Goal: Transaction & Acquisition: Purchase product/service

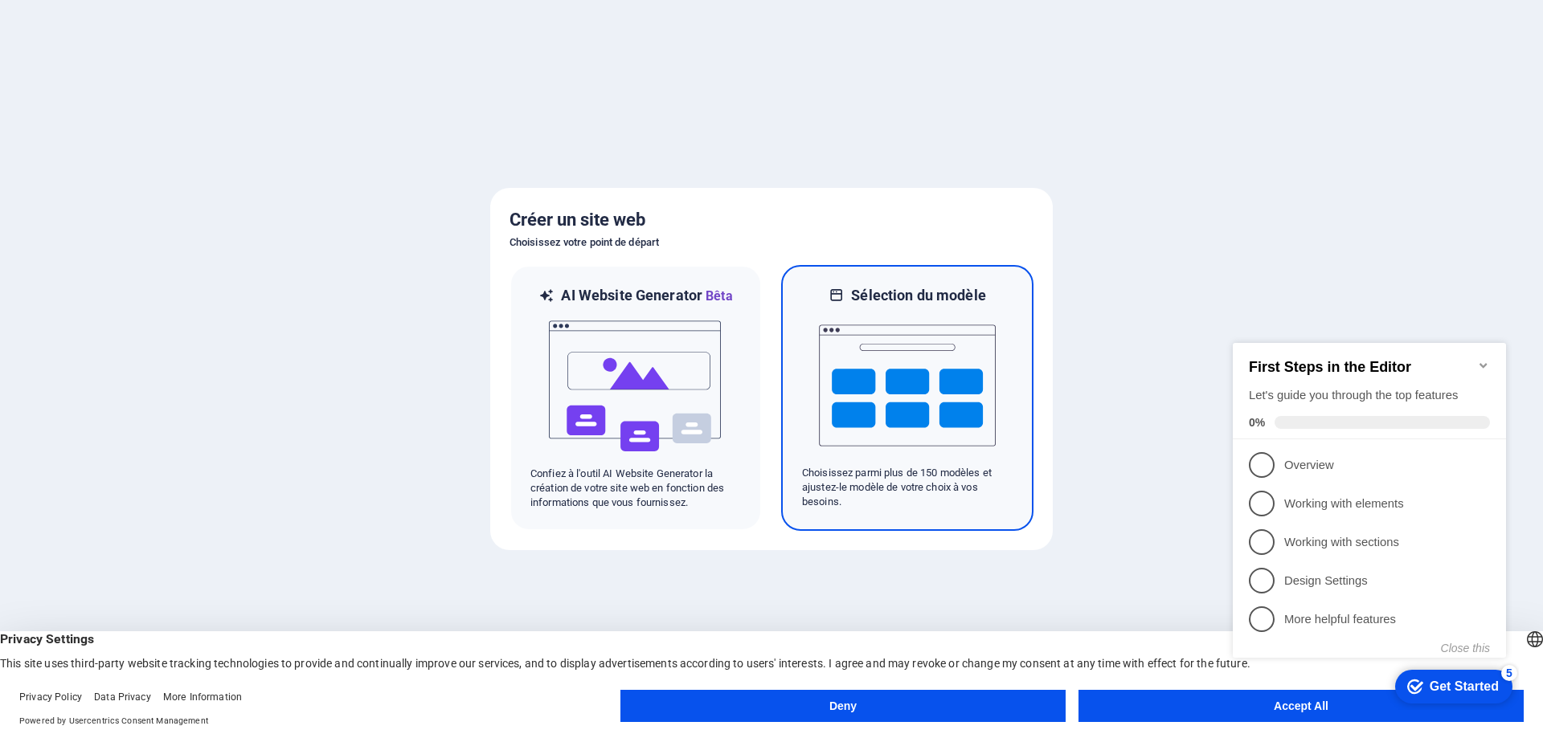
click at [887, 311] on img at bounding box center [907, 385] width 177 height 161
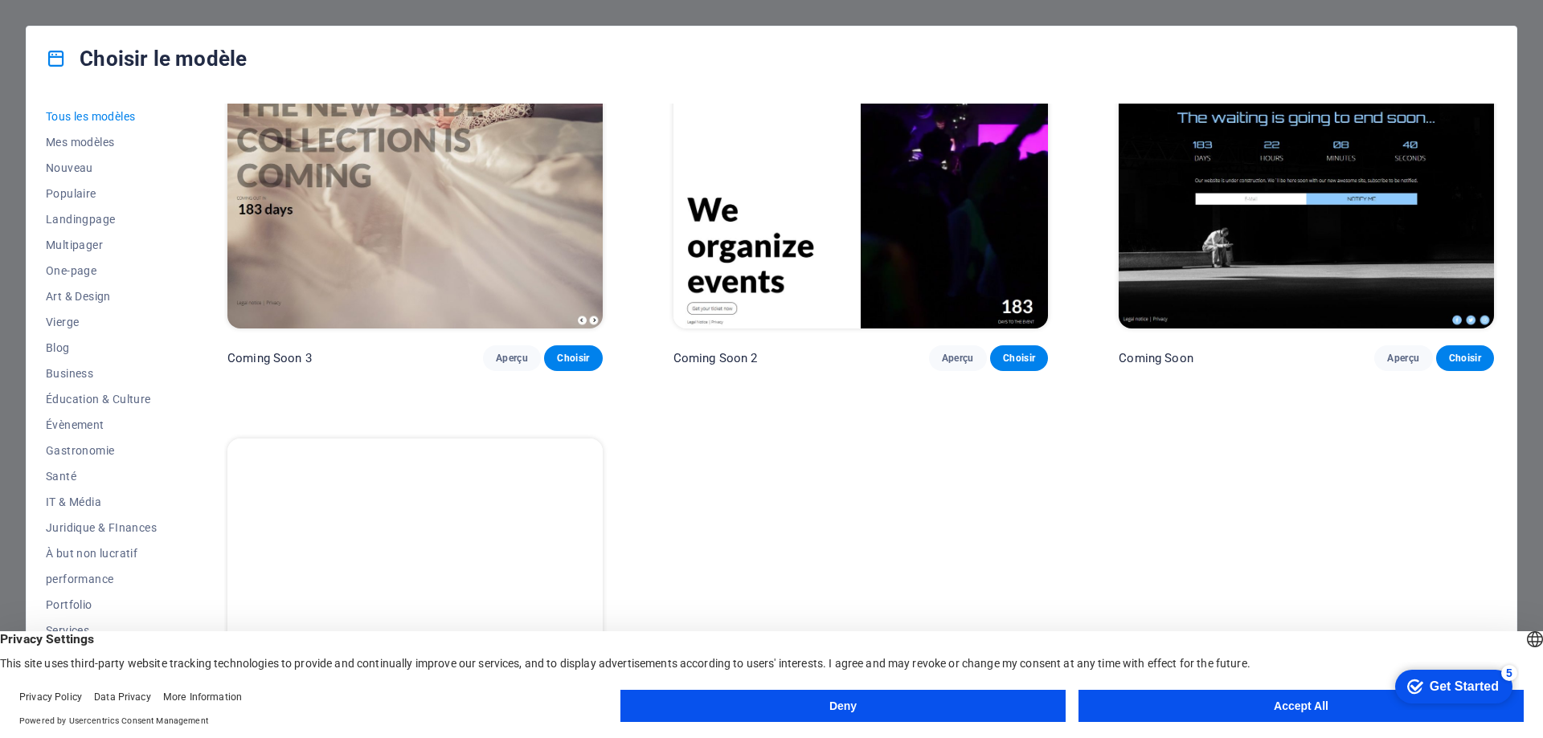
scroll to position [26104, 0]
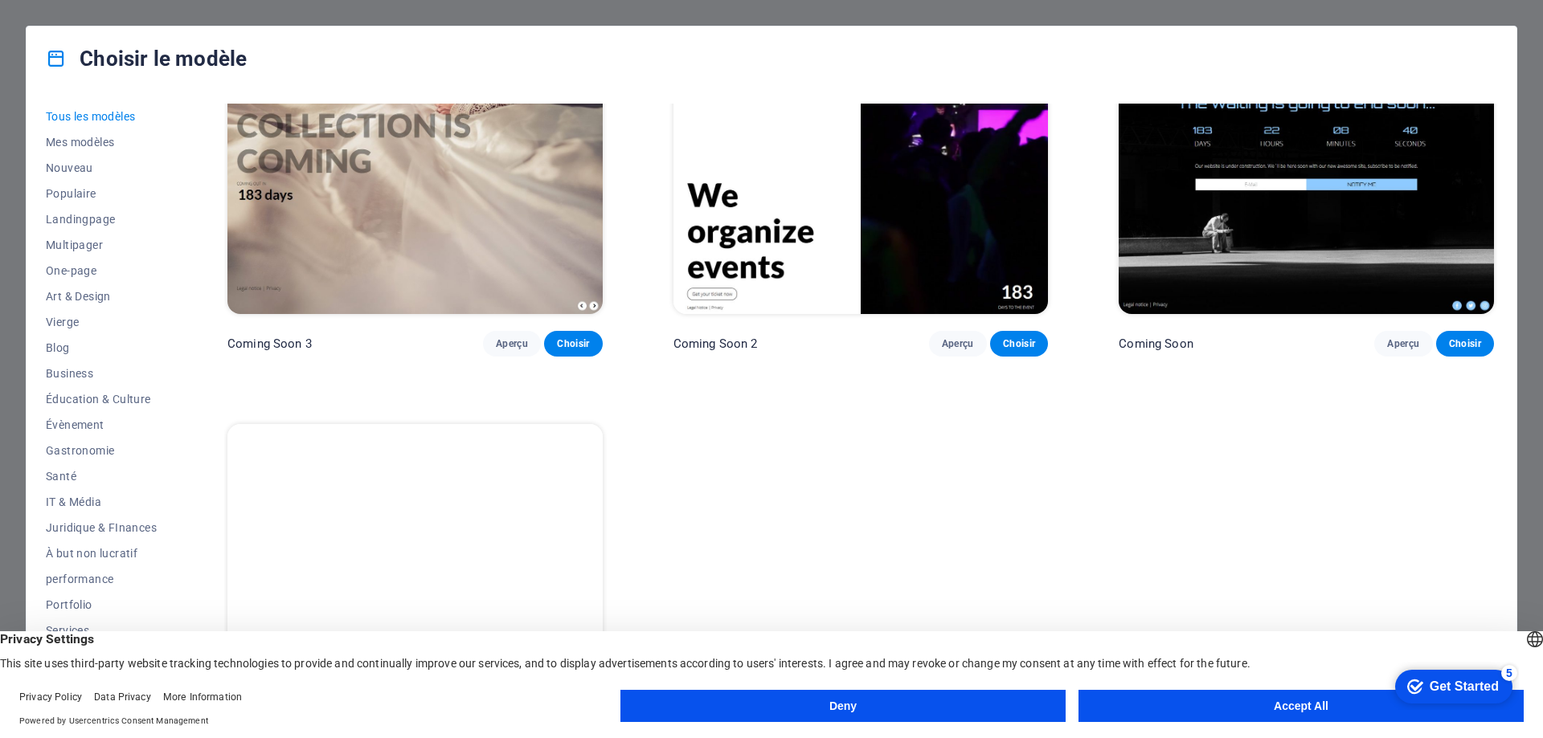
click at [1323, 705] on button "Accept All" at bounding box center [1300, 706] width 445 height 32
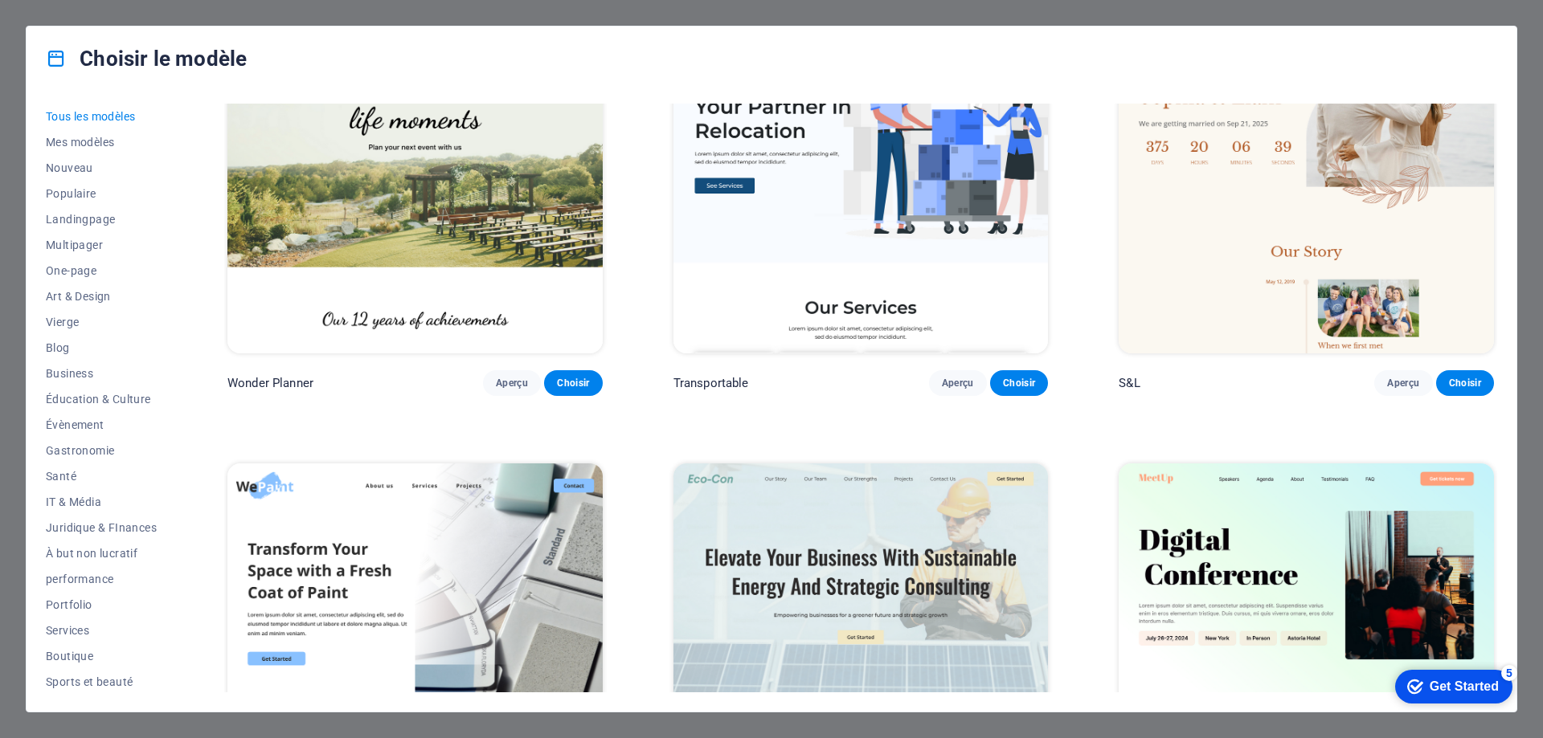
scroll to position [1446, 0]
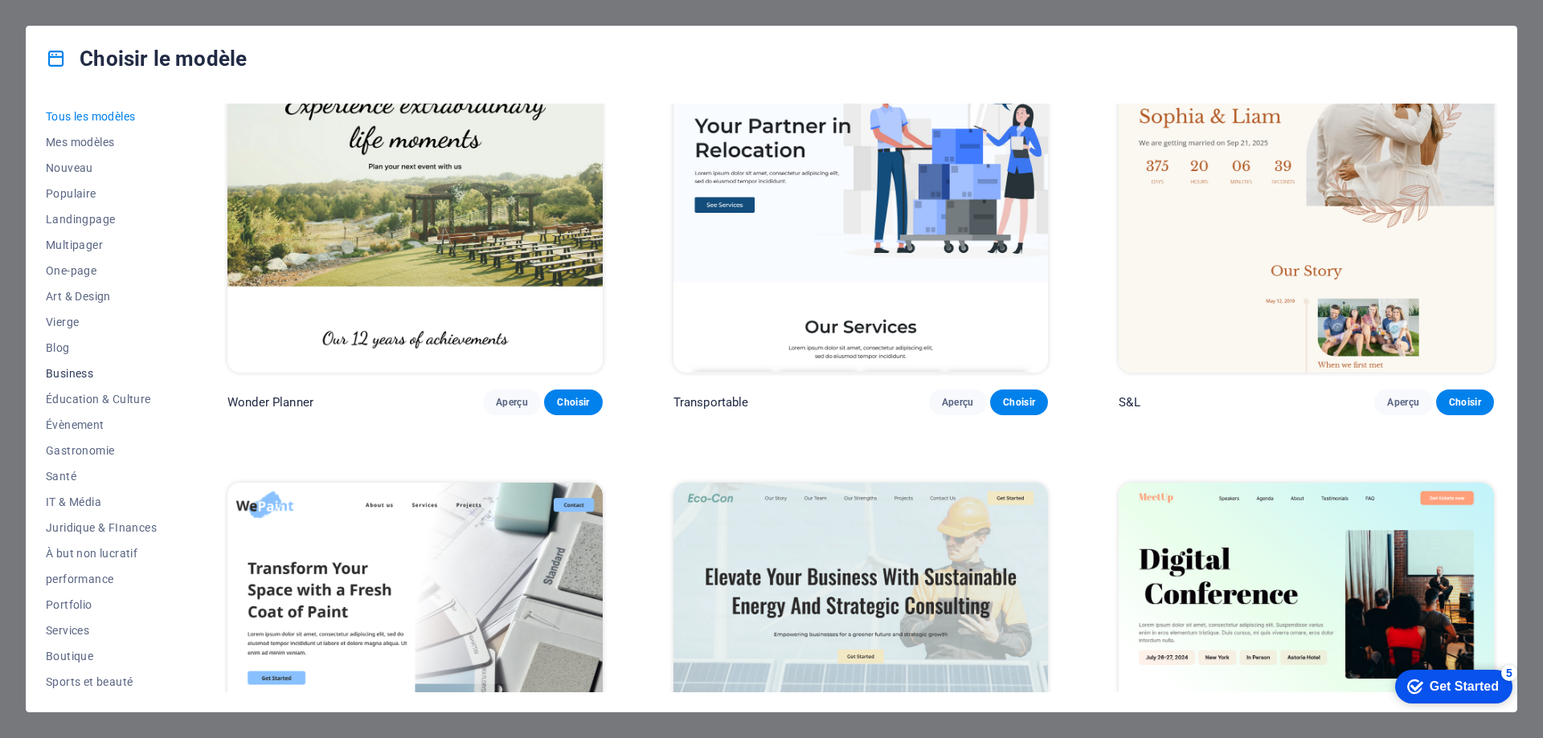
click at [77, 370] on span "Business" at bounding box center [101, 373] width 111 height 13
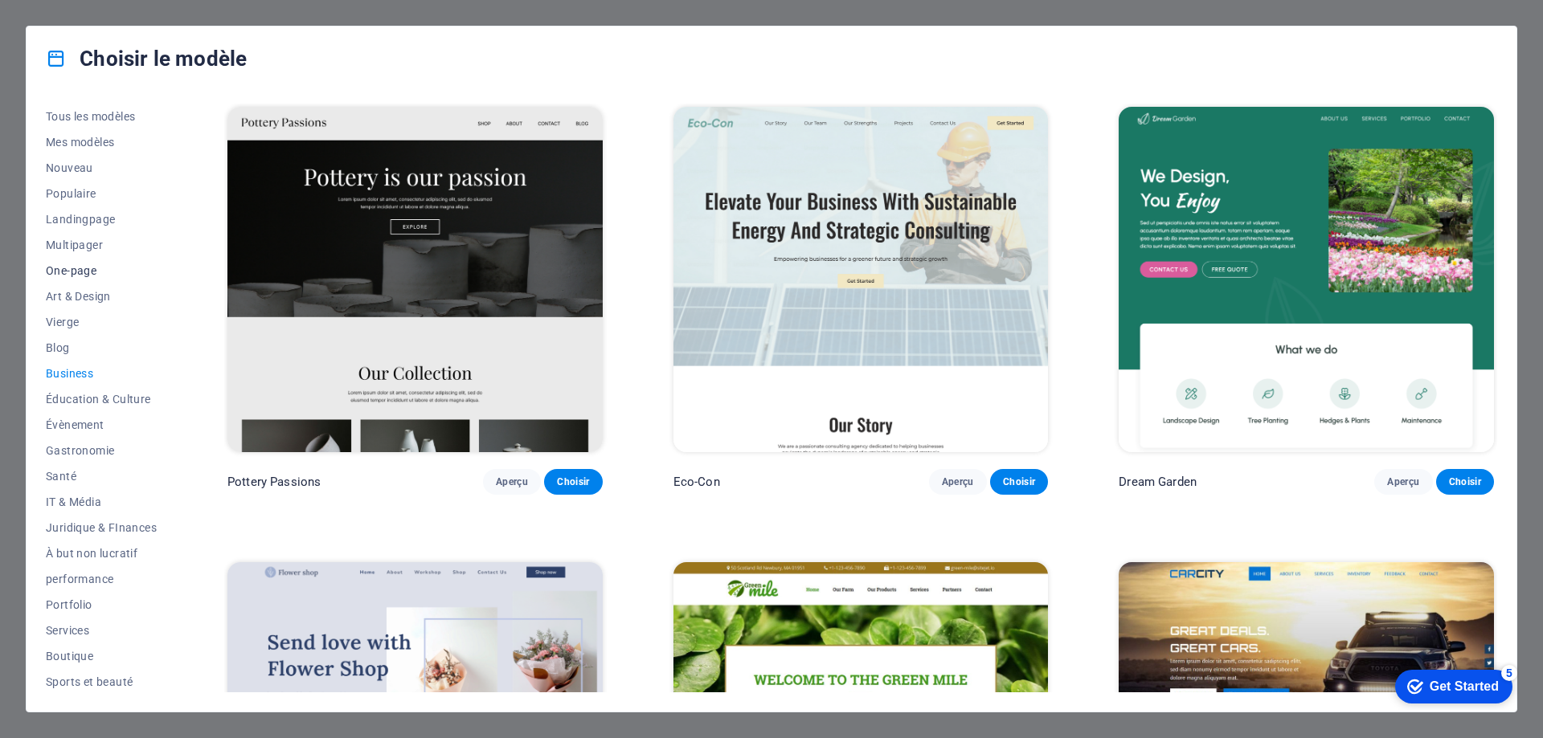
click at [76, 271] on span "One-page" at bounding box center [101, 270] width 111 height 13
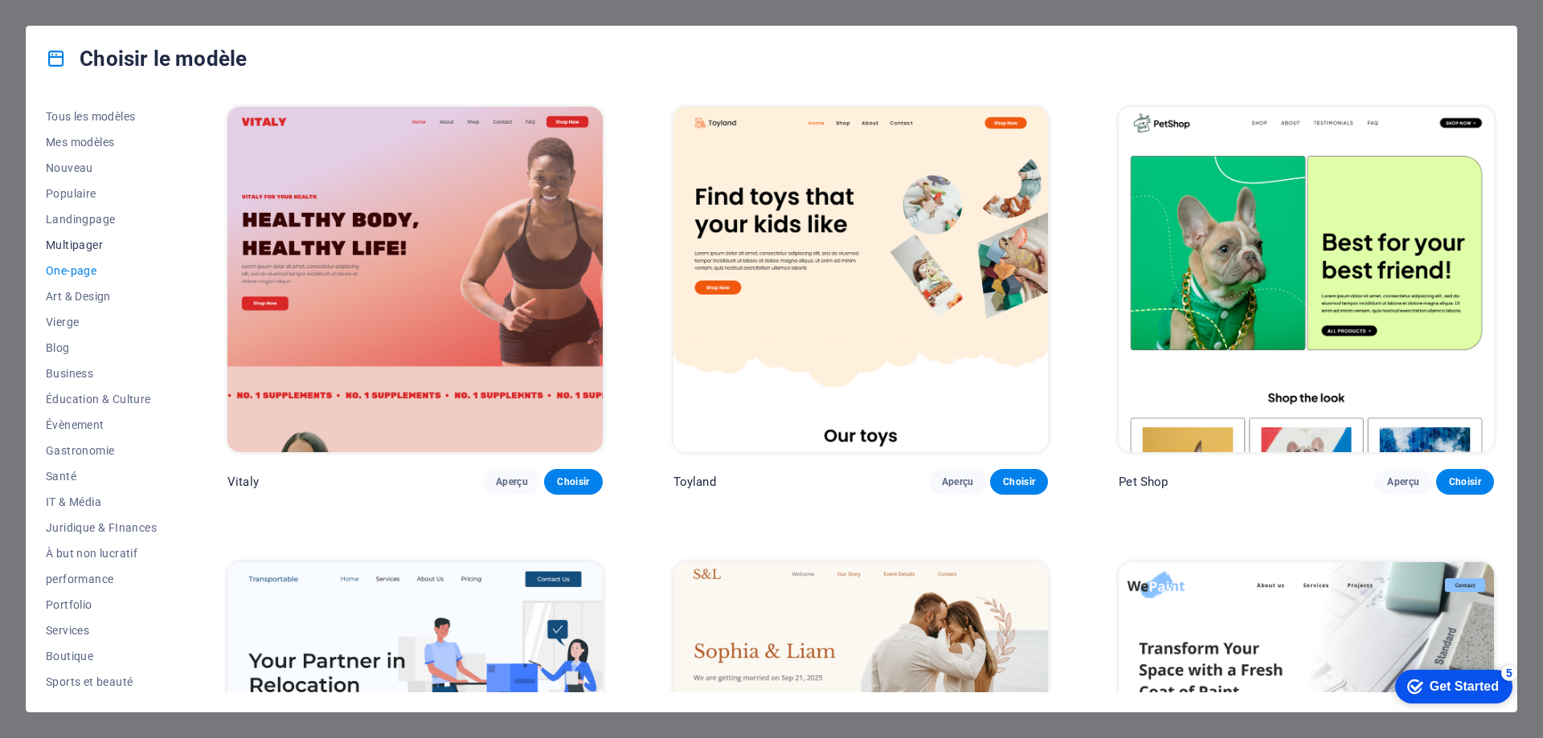
click at [82, 248] on span "Multipager" at bounding box center [101, 245] width 111 height 13
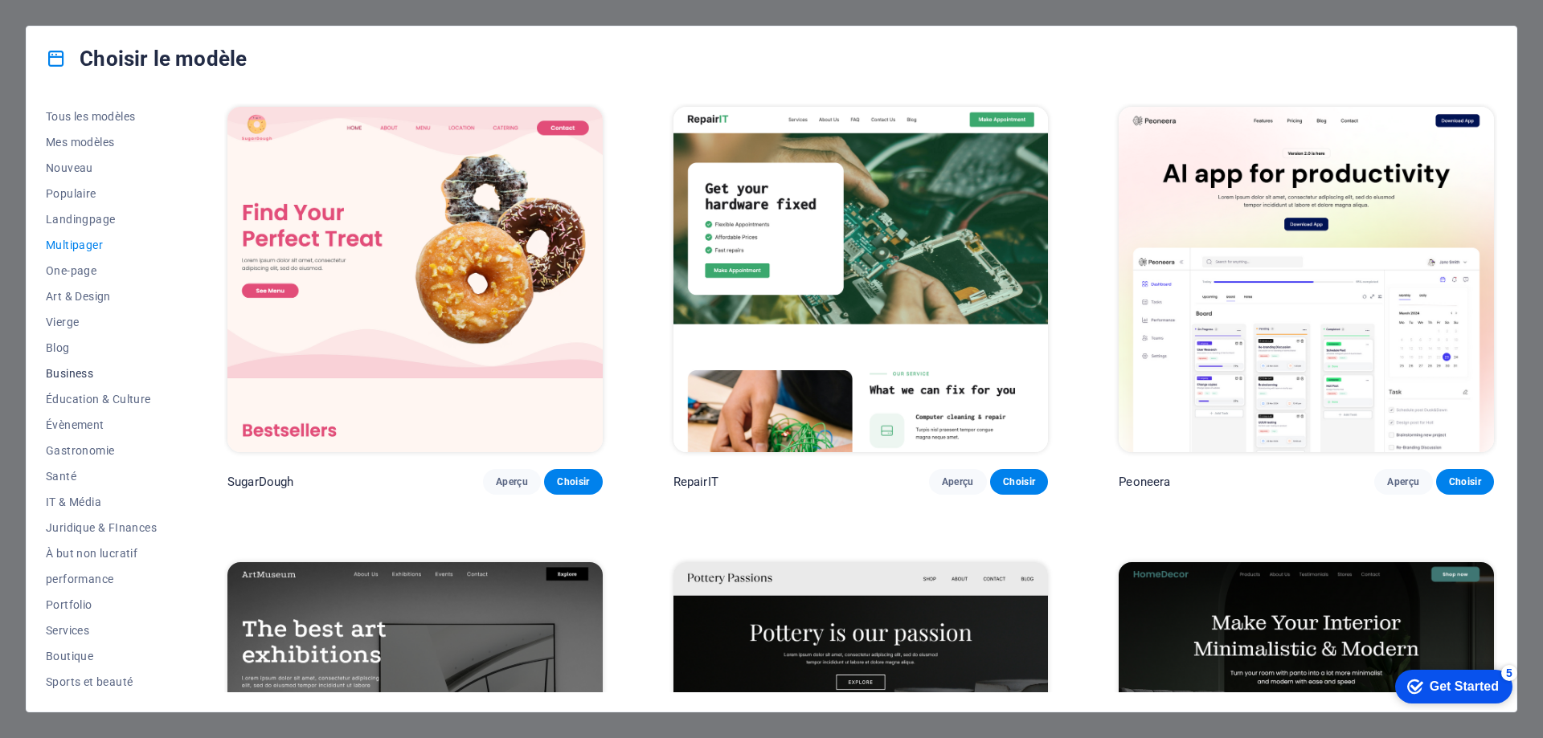
click at [77, 370] on span "Business" at bounding box center [101, 373] width 111 height 13
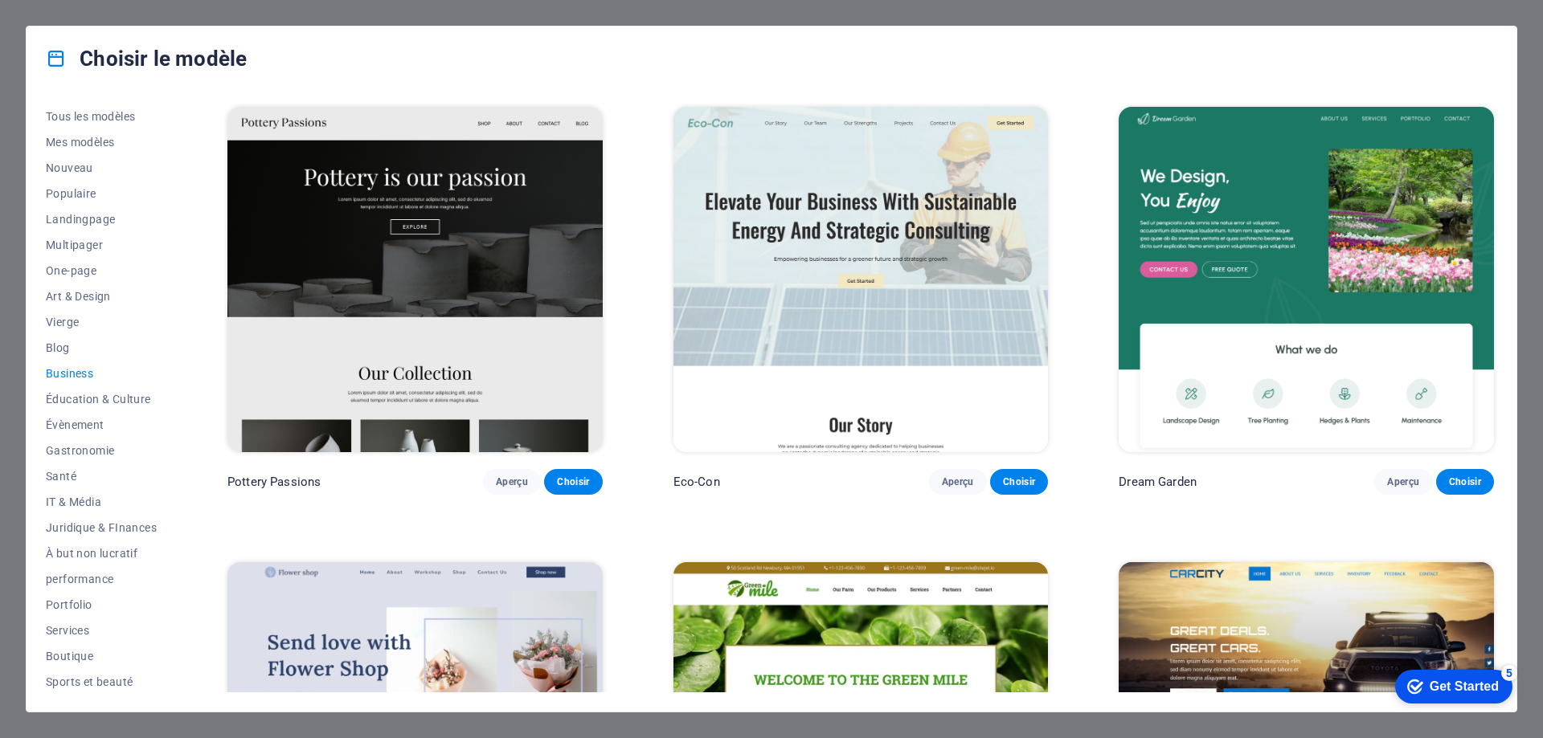
click at [1283, 612] on img at bounding box center [1305, 735] width 375 height 346
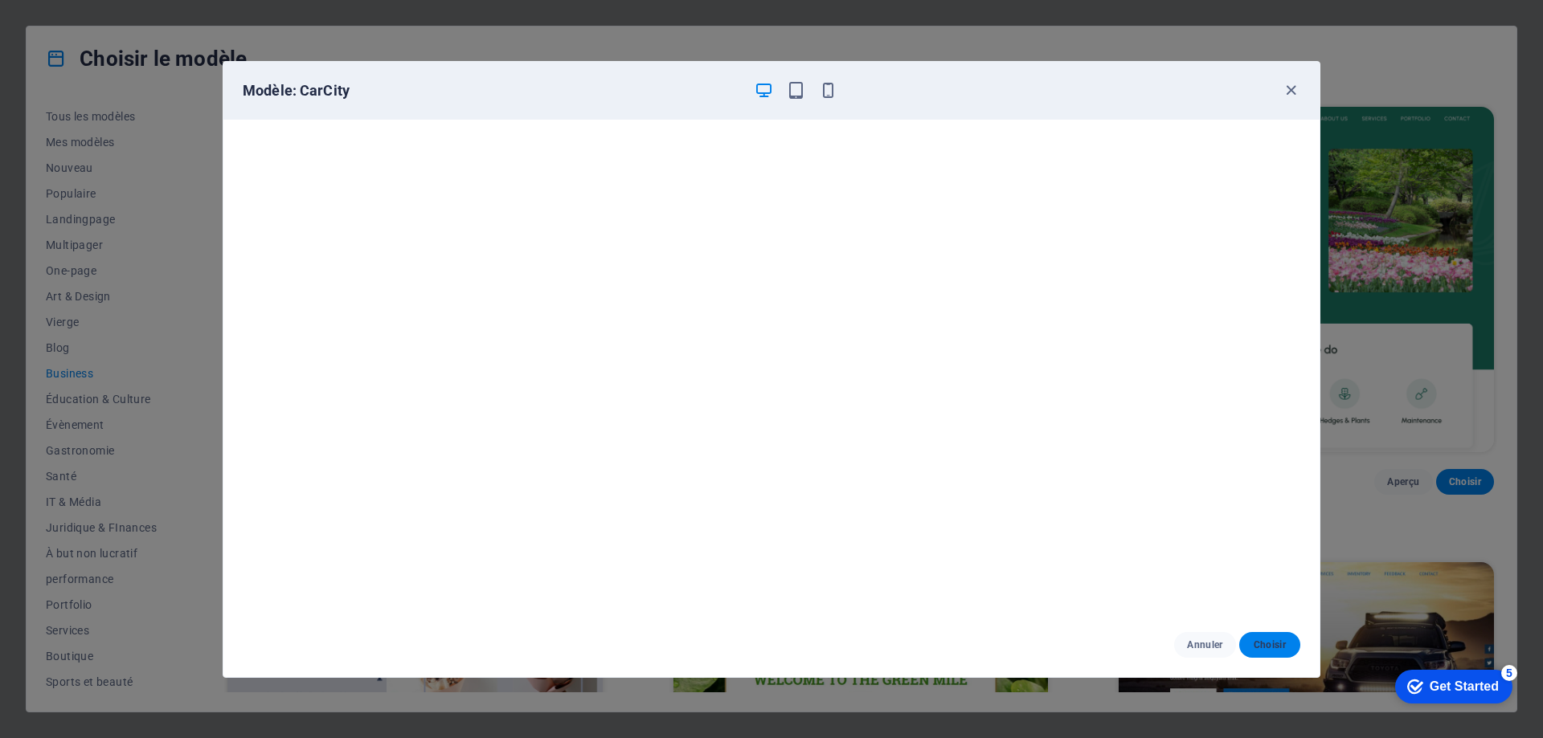
click at [1270, 643] on span "Choisir" at bounding box center [1269, 645] width 35 height 13
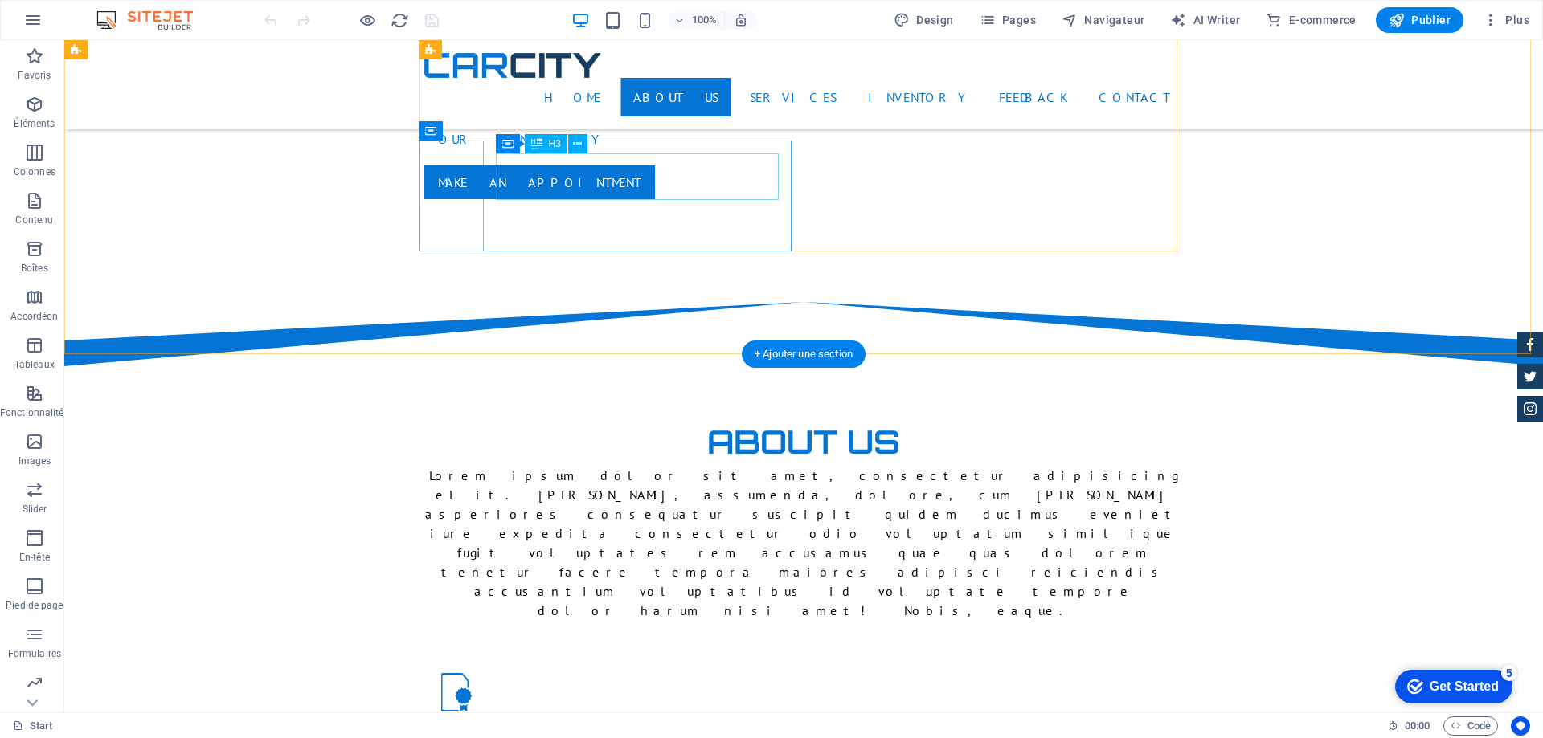
scroll to position [964, 0]
